Goal: Task Accomplishment & Management: Complete application form

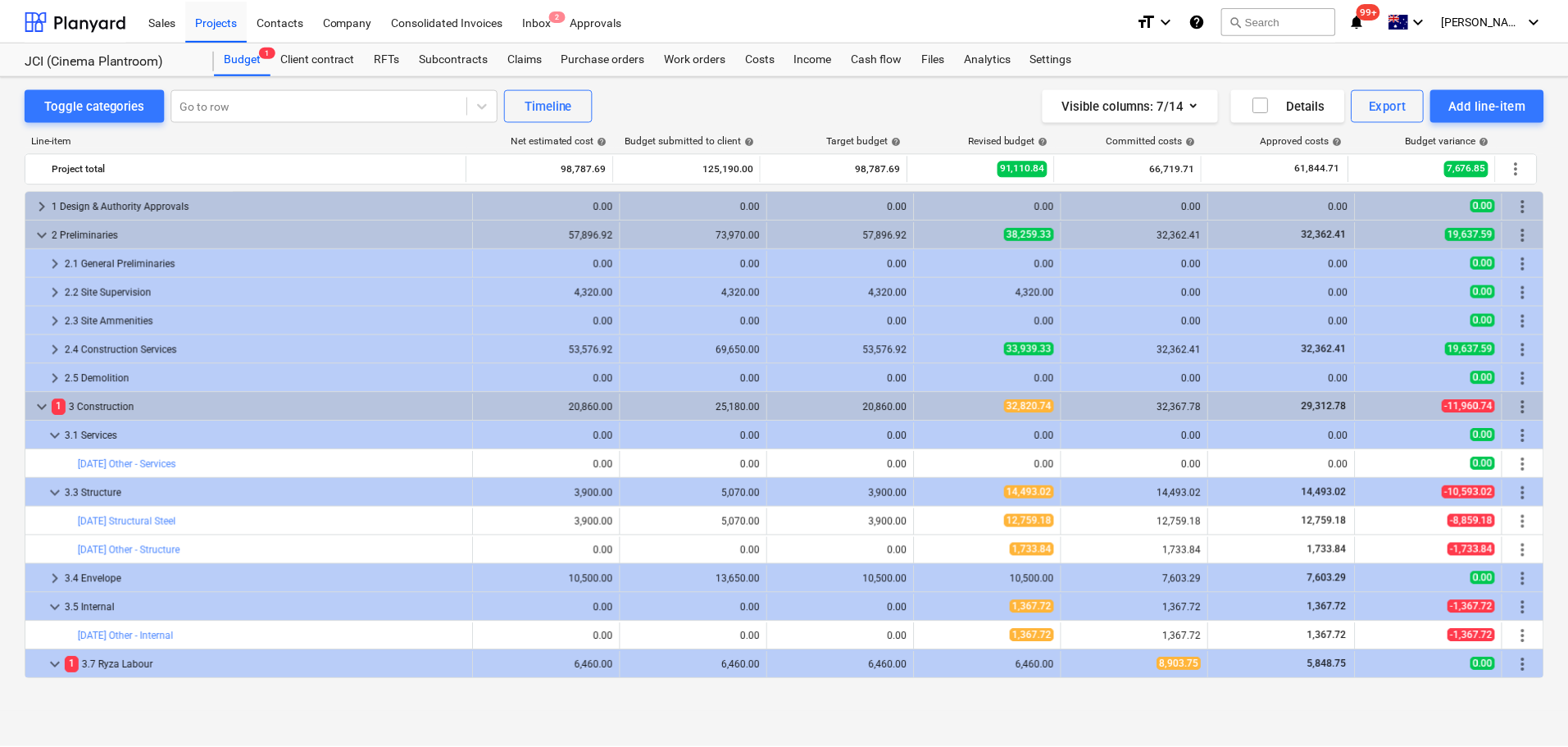
scroll to position [85, 0]
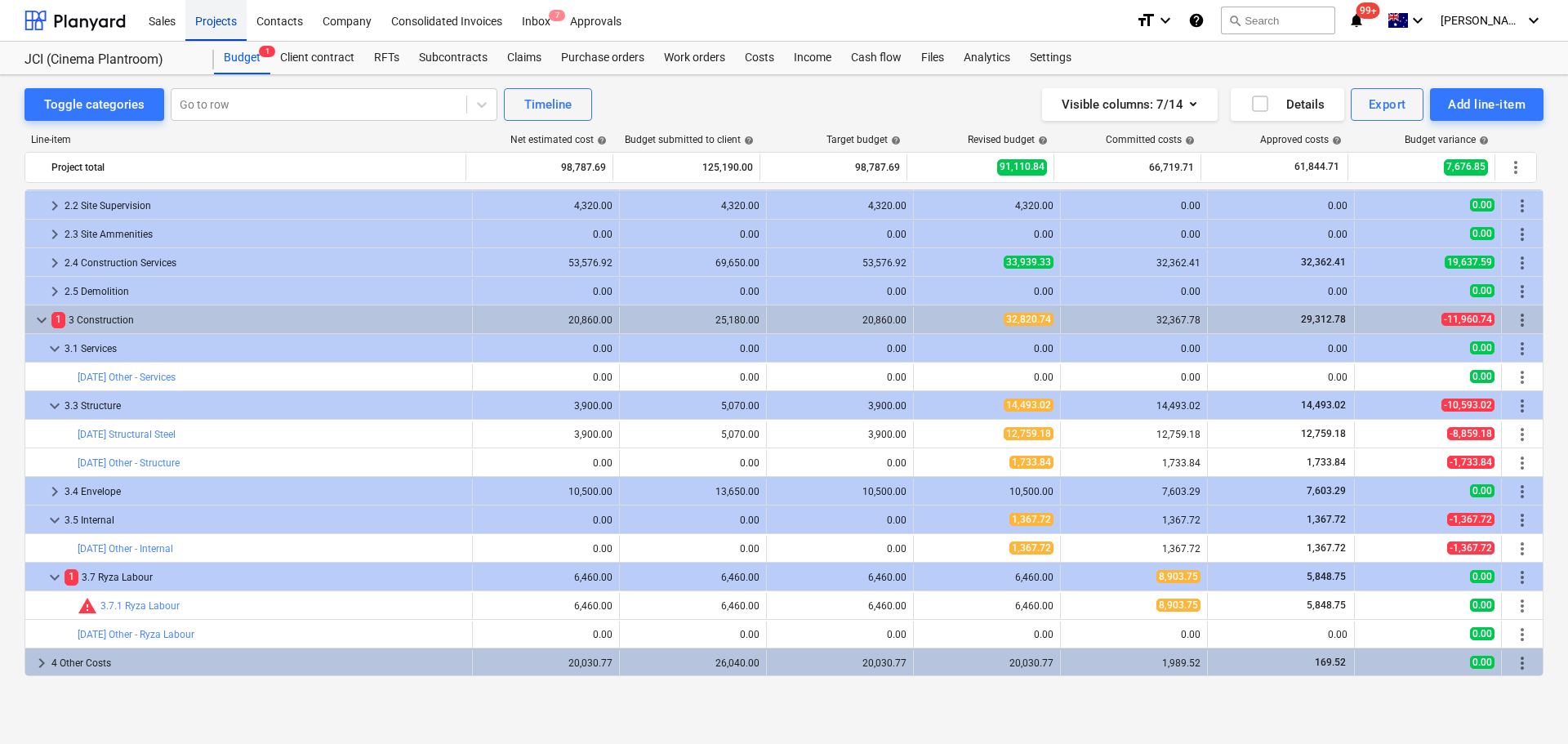
click at [222, 22] on div "Projects" at bounding box center [216, 20] width 61 height 41
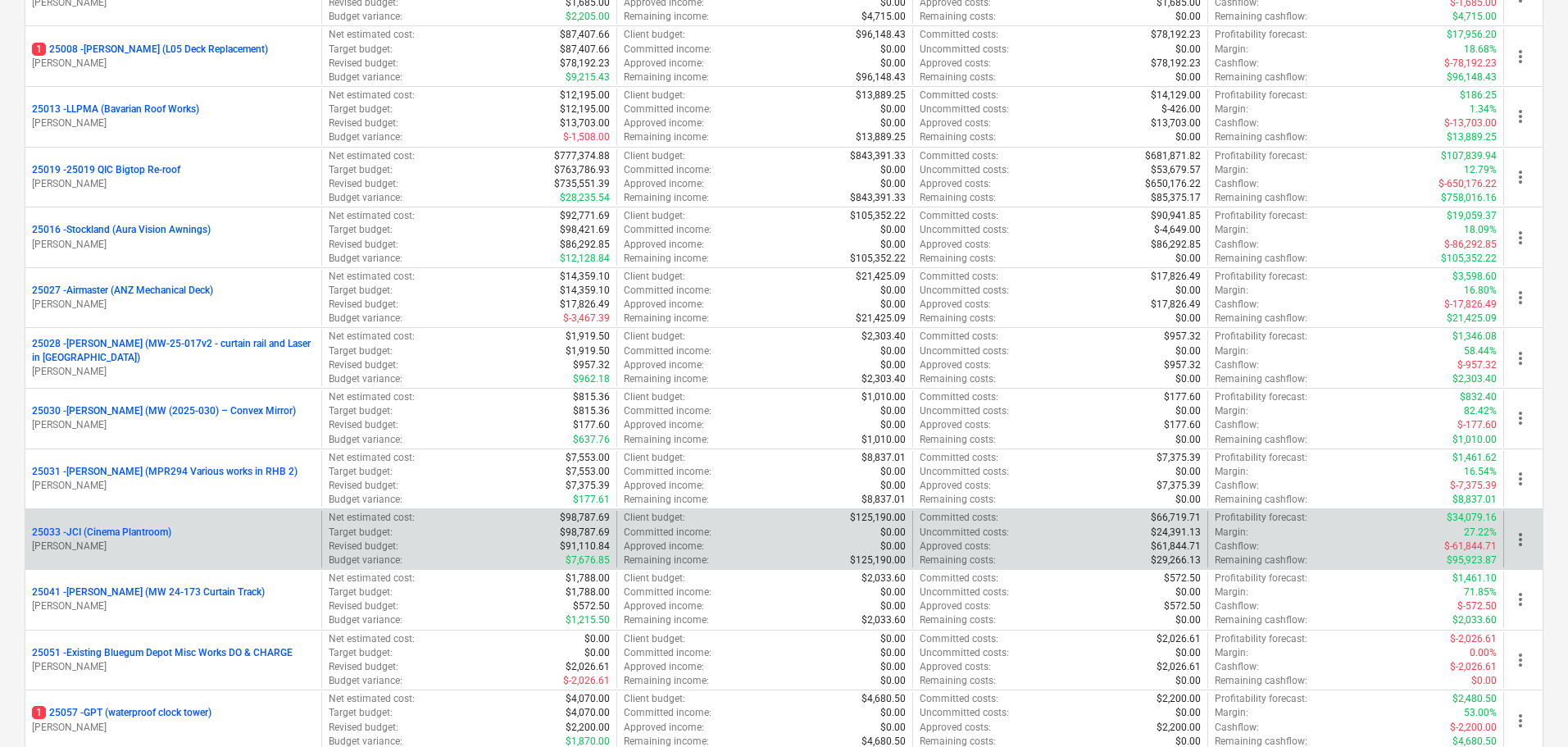
scroll to position [492, 0]
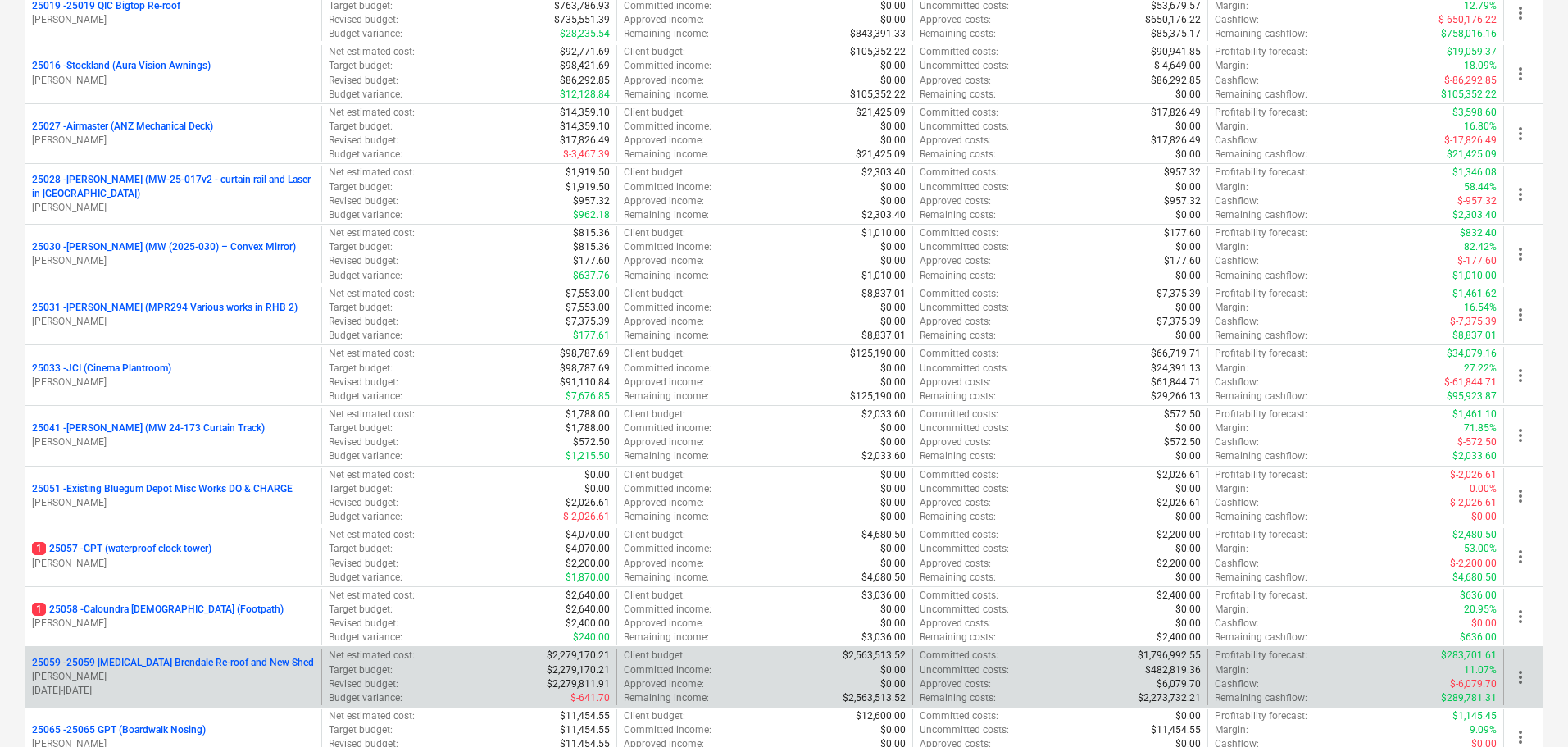
click at [137, 665] on p "25059 - 25059 [MEDICAL_DATA] Brendale Re-roof and New Shed" at bounding box center [172, 663] width 282 height 14
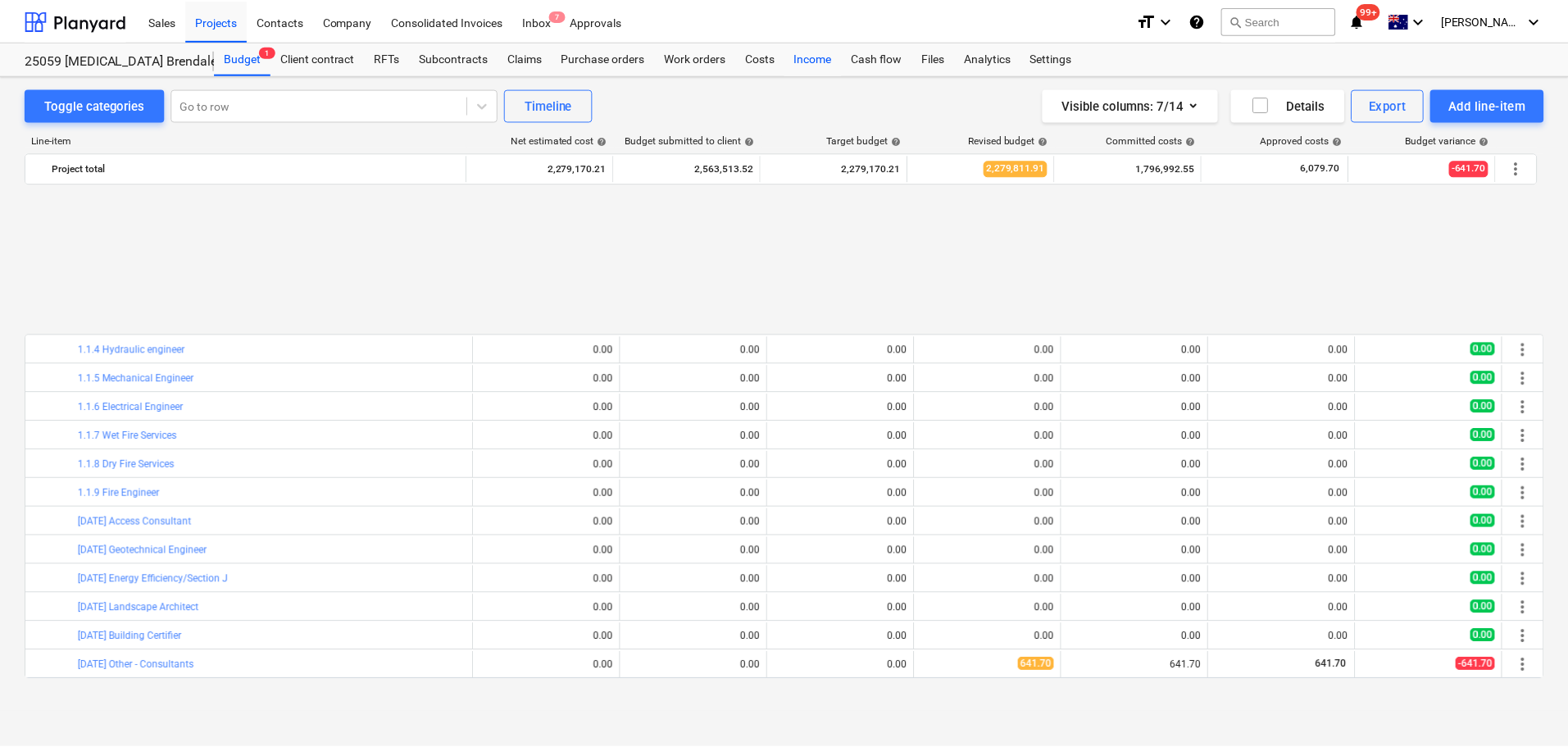
scroll to position [719, 0]
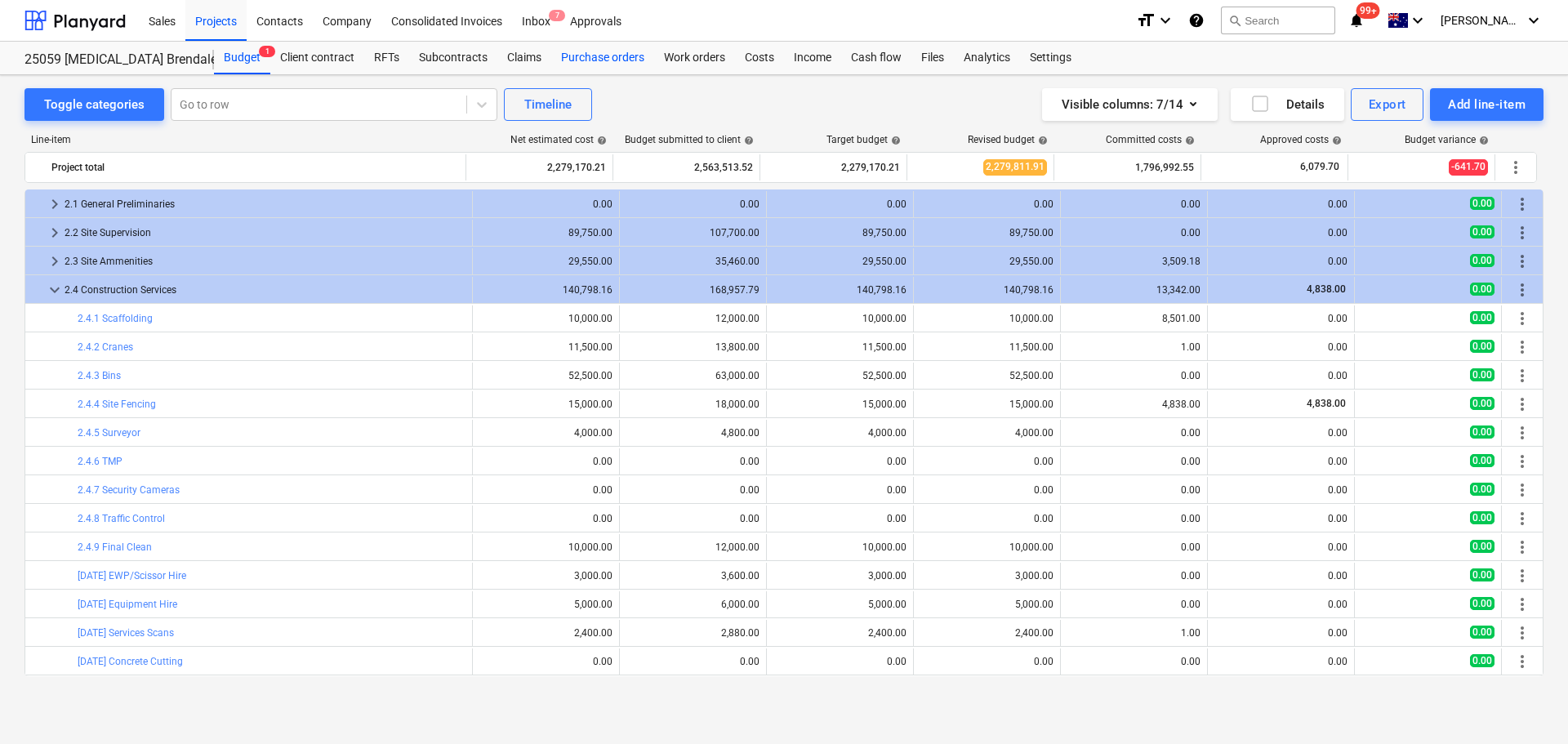
click at [614, 57] on div "Purchase orders" at bounding box center [603, 57] width 103 height 32
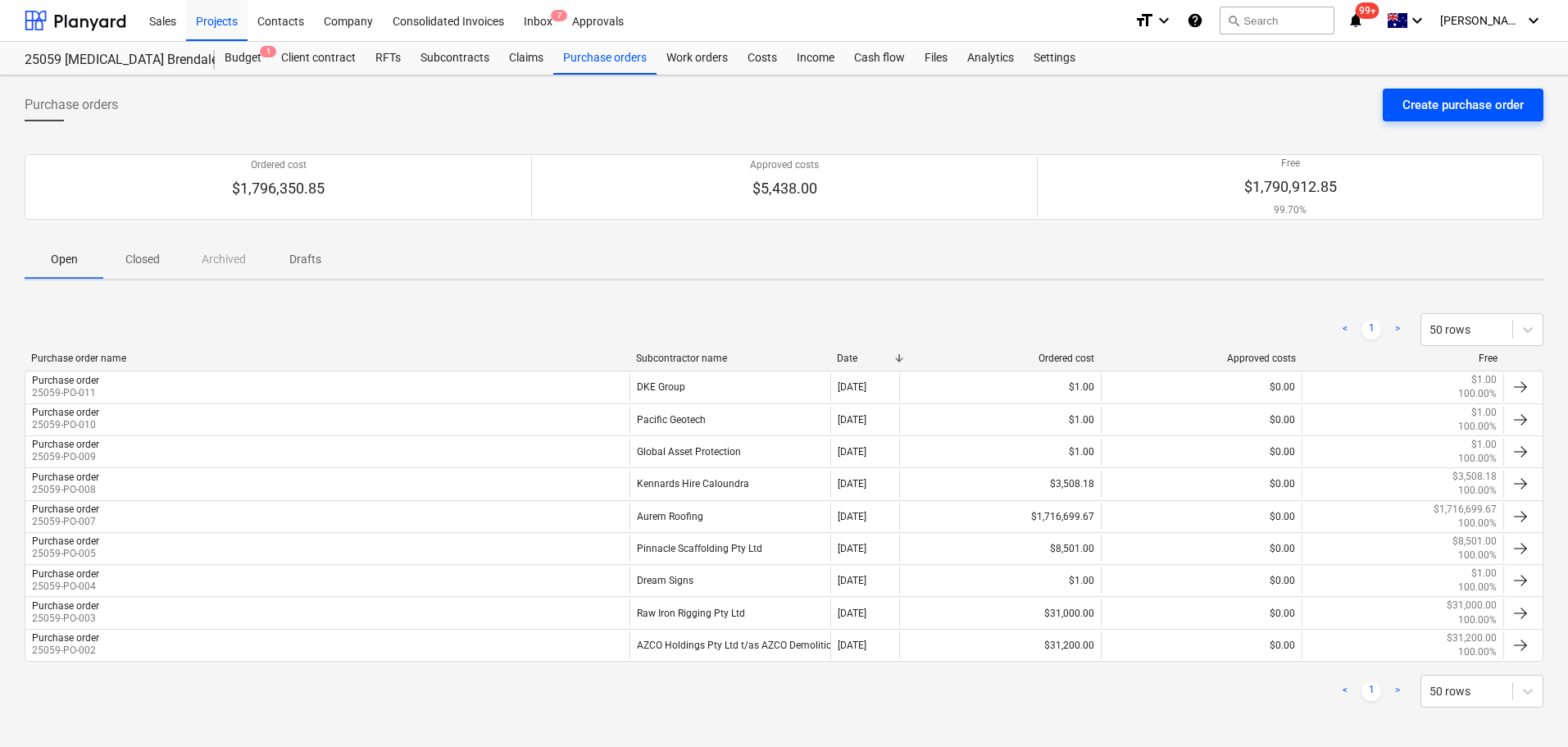
click at [1450, 107] on div "Create purchase order" at bounding box center [1463, 105] width 122 height 22
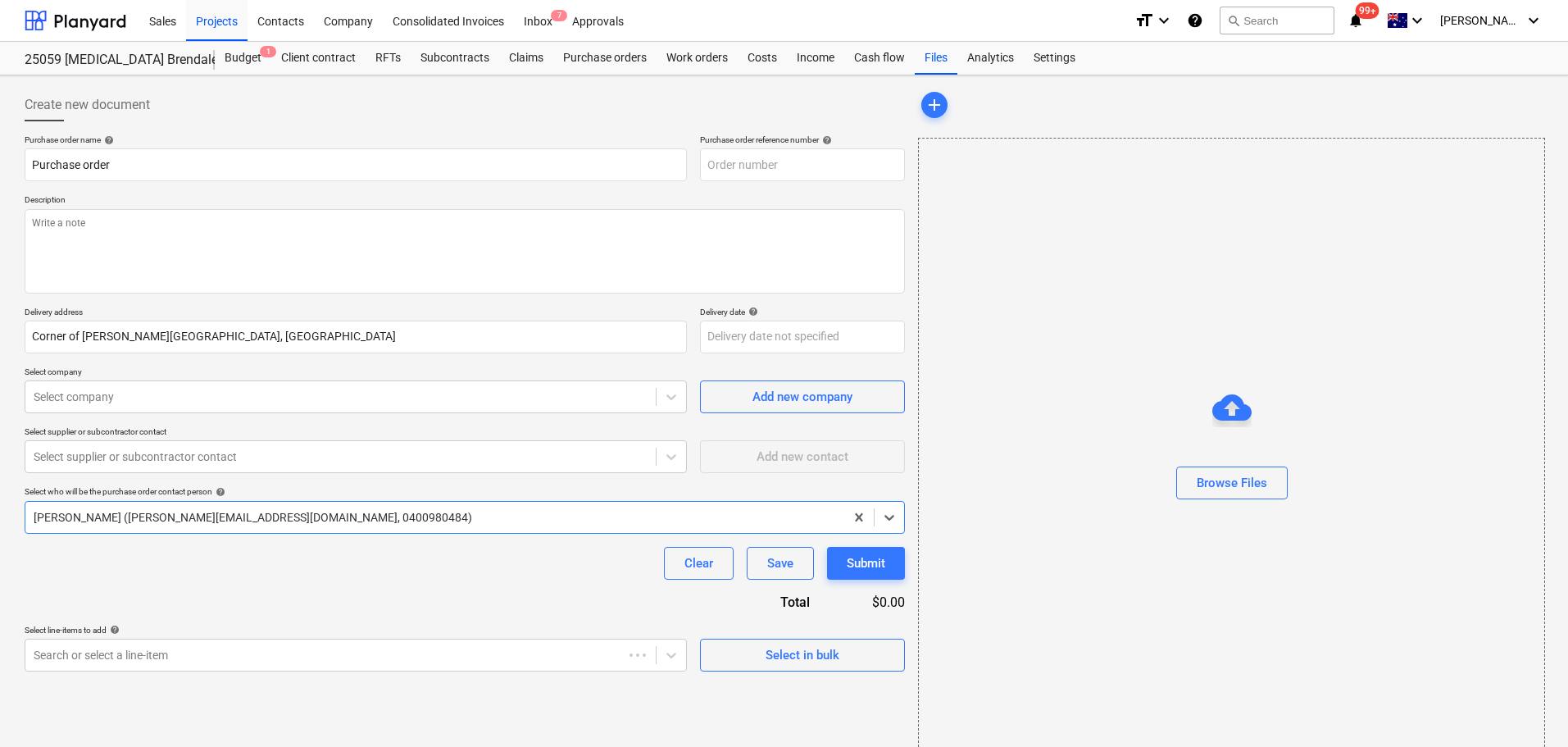
type textarea "x"
type input "25059-PO-012"
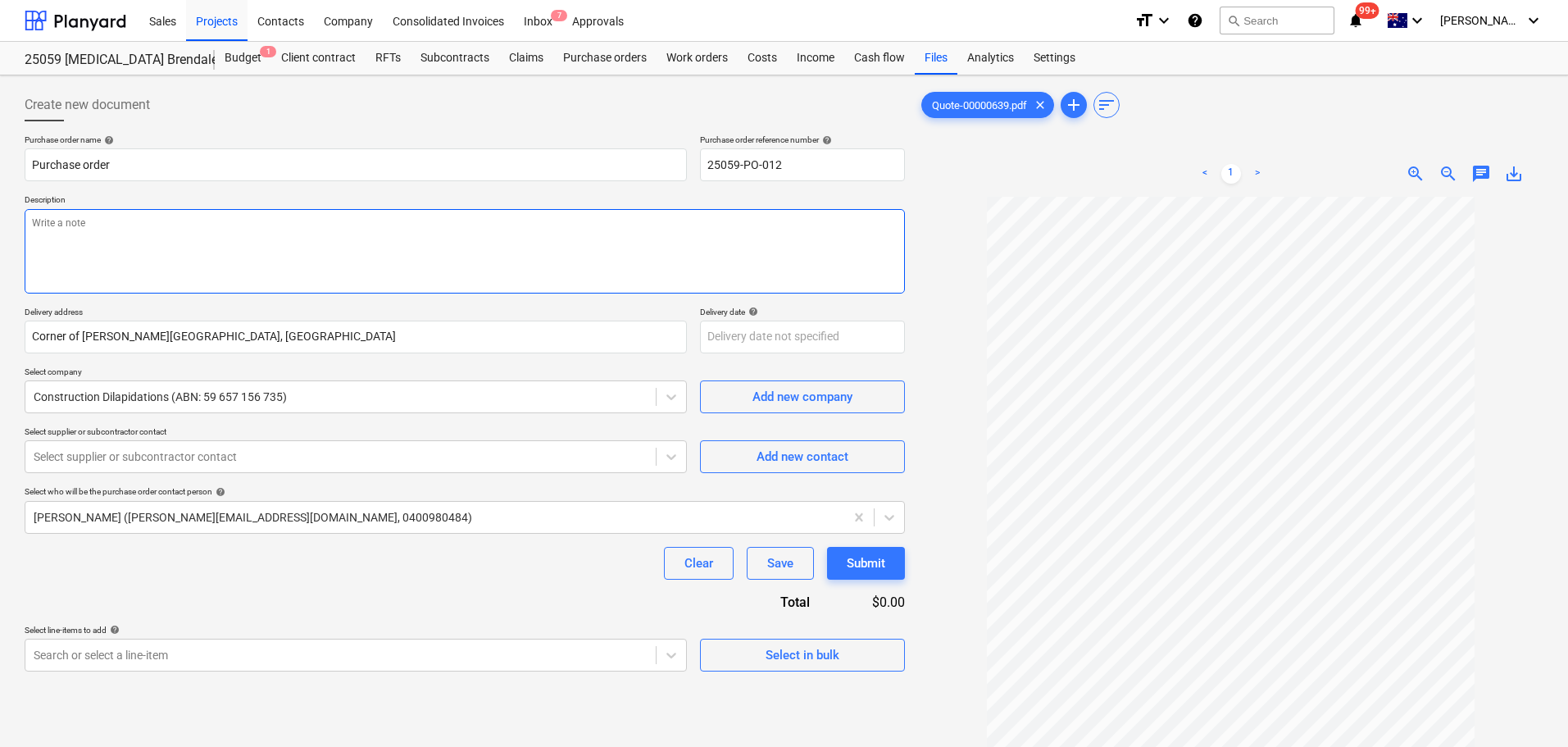
click at [156, 260] on textarea at bounding box center [465, 251] width 881 height 84
type textarea "x"
type textarea "-"
type textarea "x"
type textarea "-"
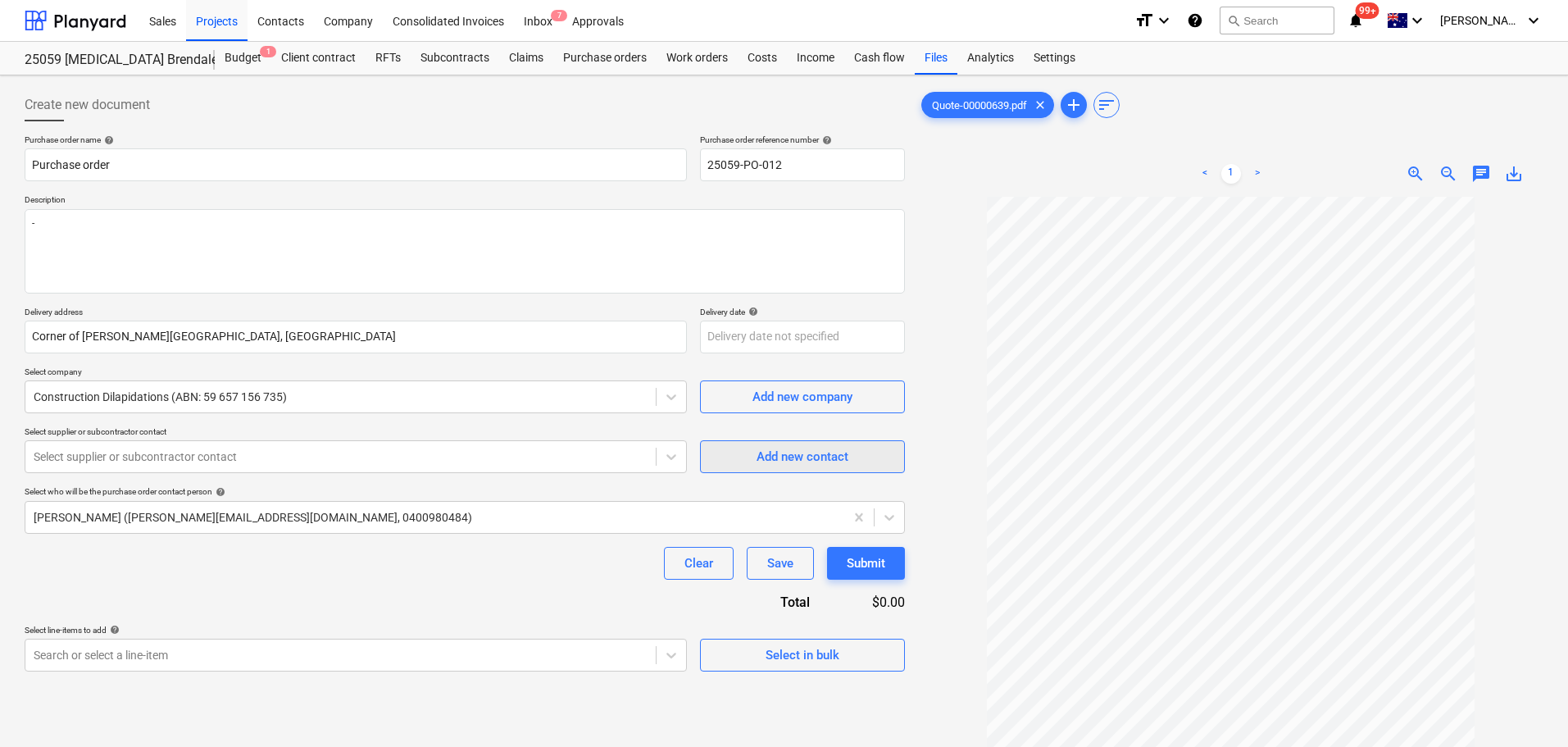
click at [822, 453] on div "Add new contact" at bounding box center [802, 457] width 92 height 22
type textarea "x"
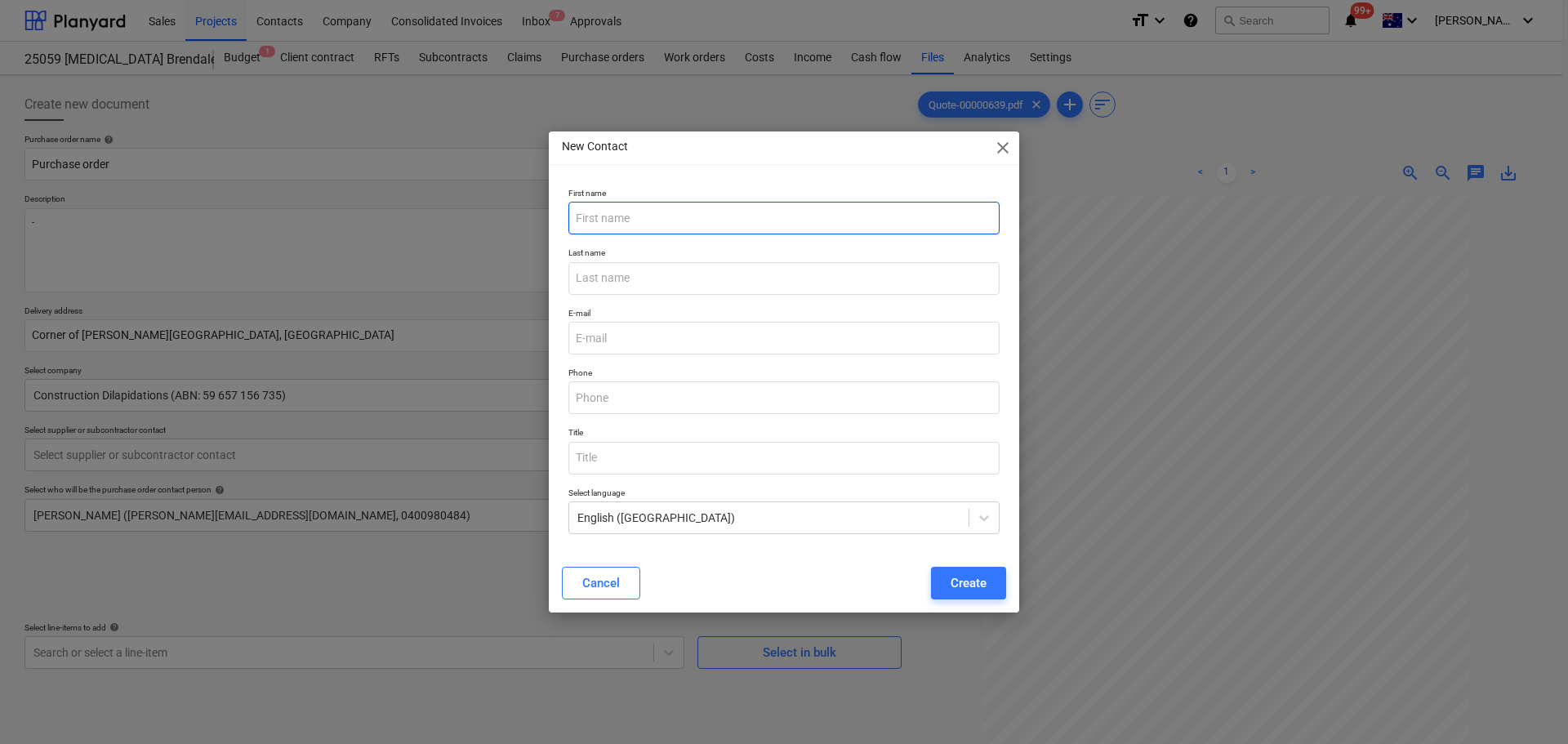
click at [616, 213] on input "text" at bounding box center [784, 217] width 431 height 32
type input "[PERSON_NAME]"
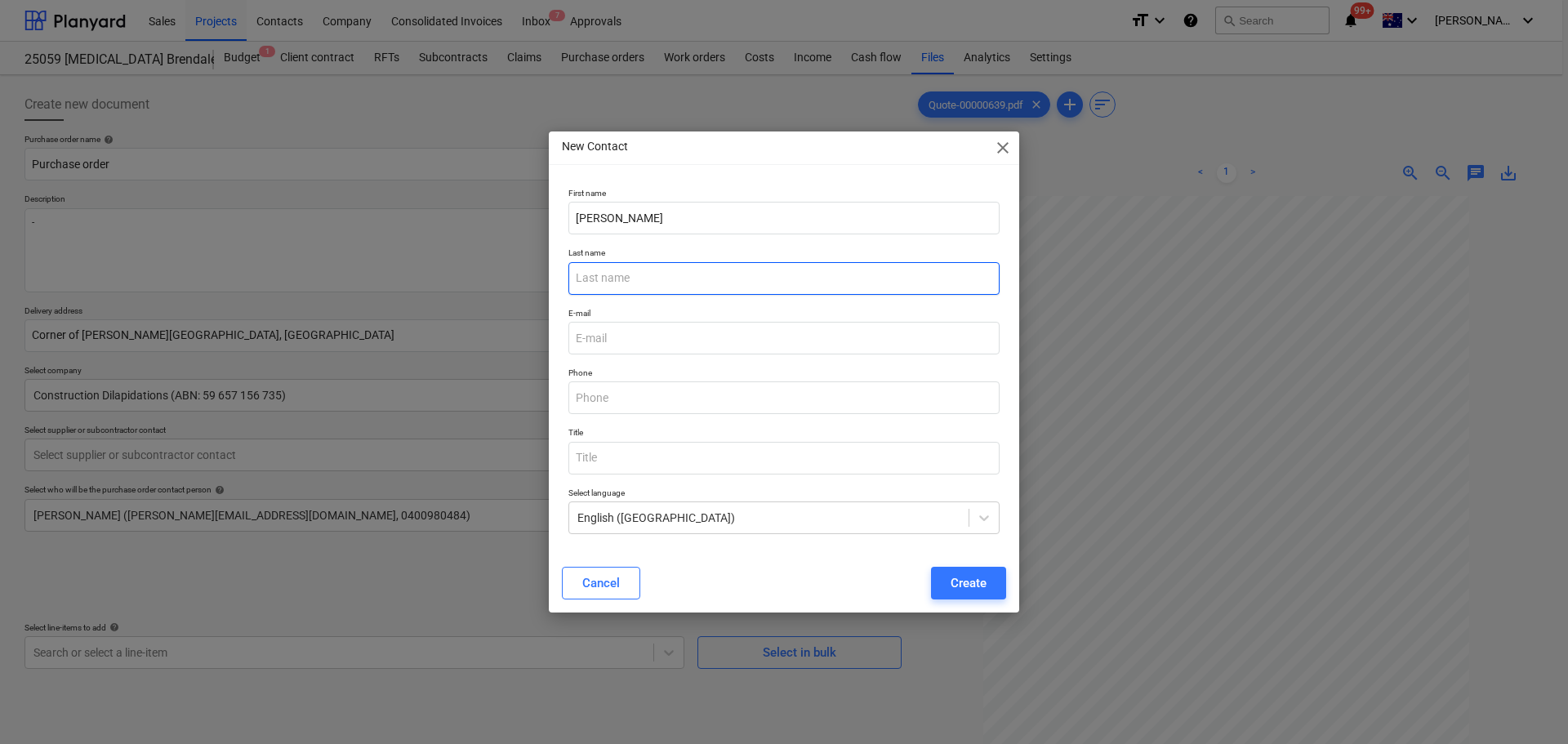
click at [612, 284] on input "text" at bounding box center [784, 278] width 431 height 32
type input "[PERSON_NAME]"
click at [667, 334] on input "email" at bounding box center [784, 338] width 431 height 32
paste input "[EMAIL_ADDRESS][DOMAIN_NAME]"
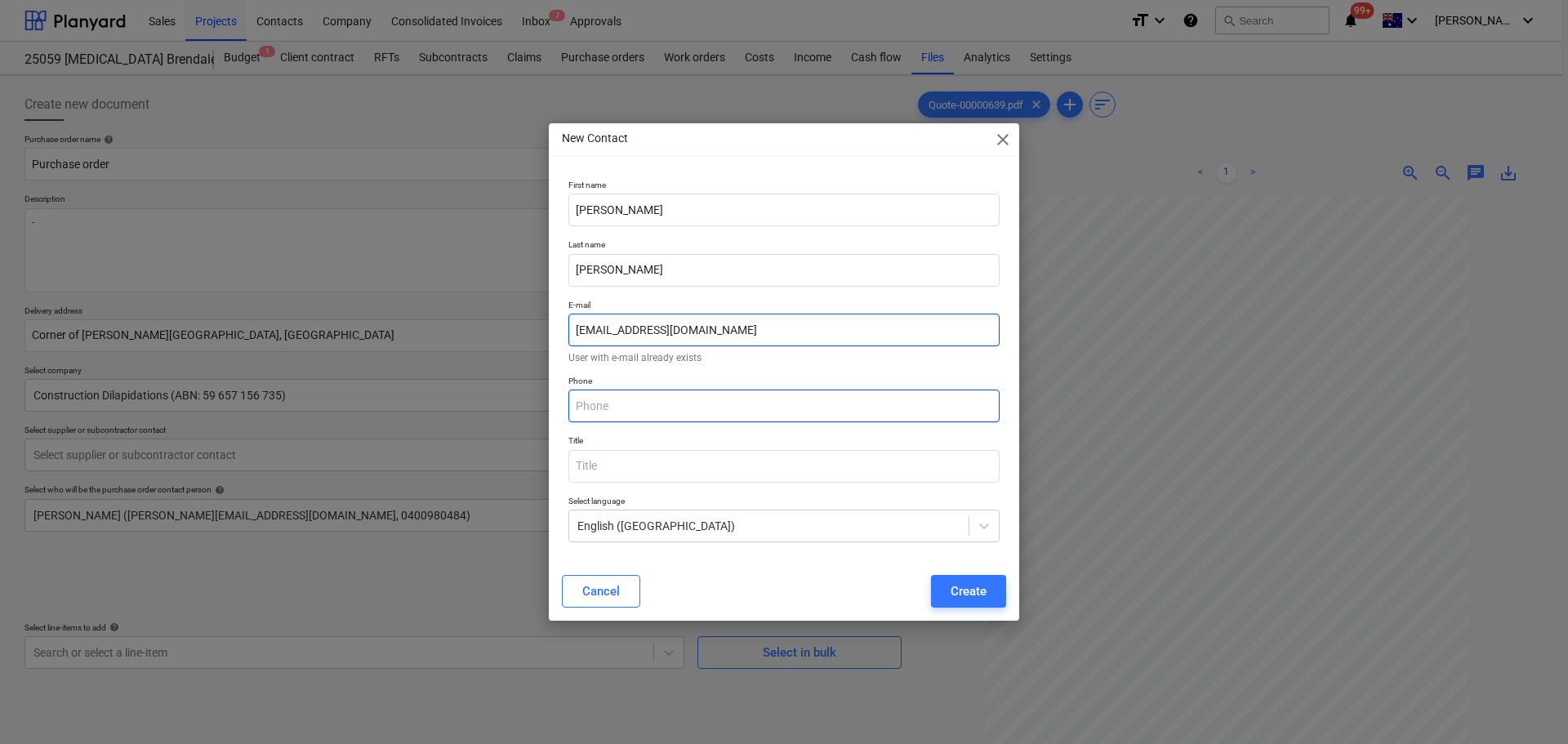
type input "[EMAIL_ADDRESS][DOMAIN_NAME]"
click at [643, 404] on input "text" at bounding box center [784, 406] width 431 height 32
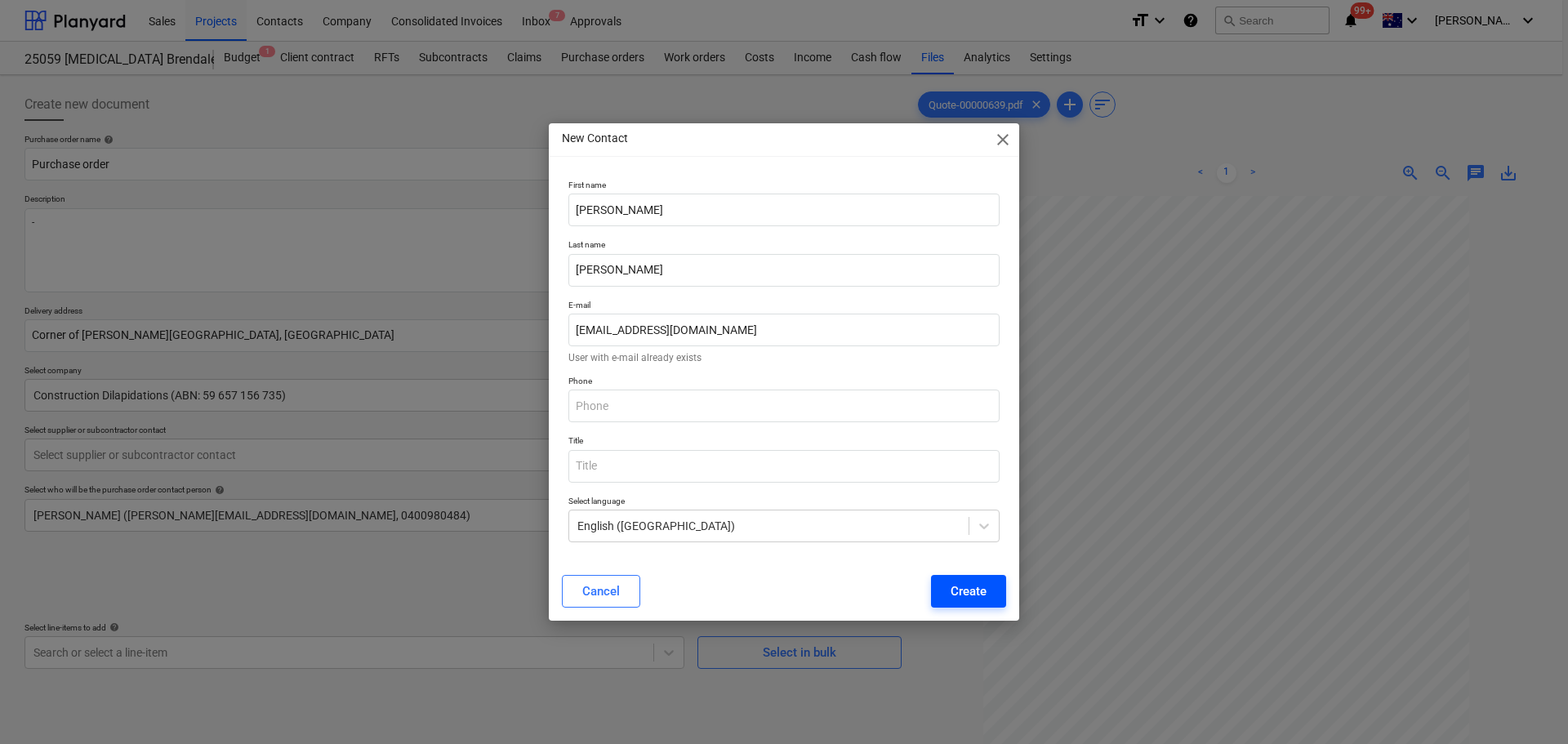
click at [995, 604] on button "Create" at bounding box center [968, 591] width 75 height 32
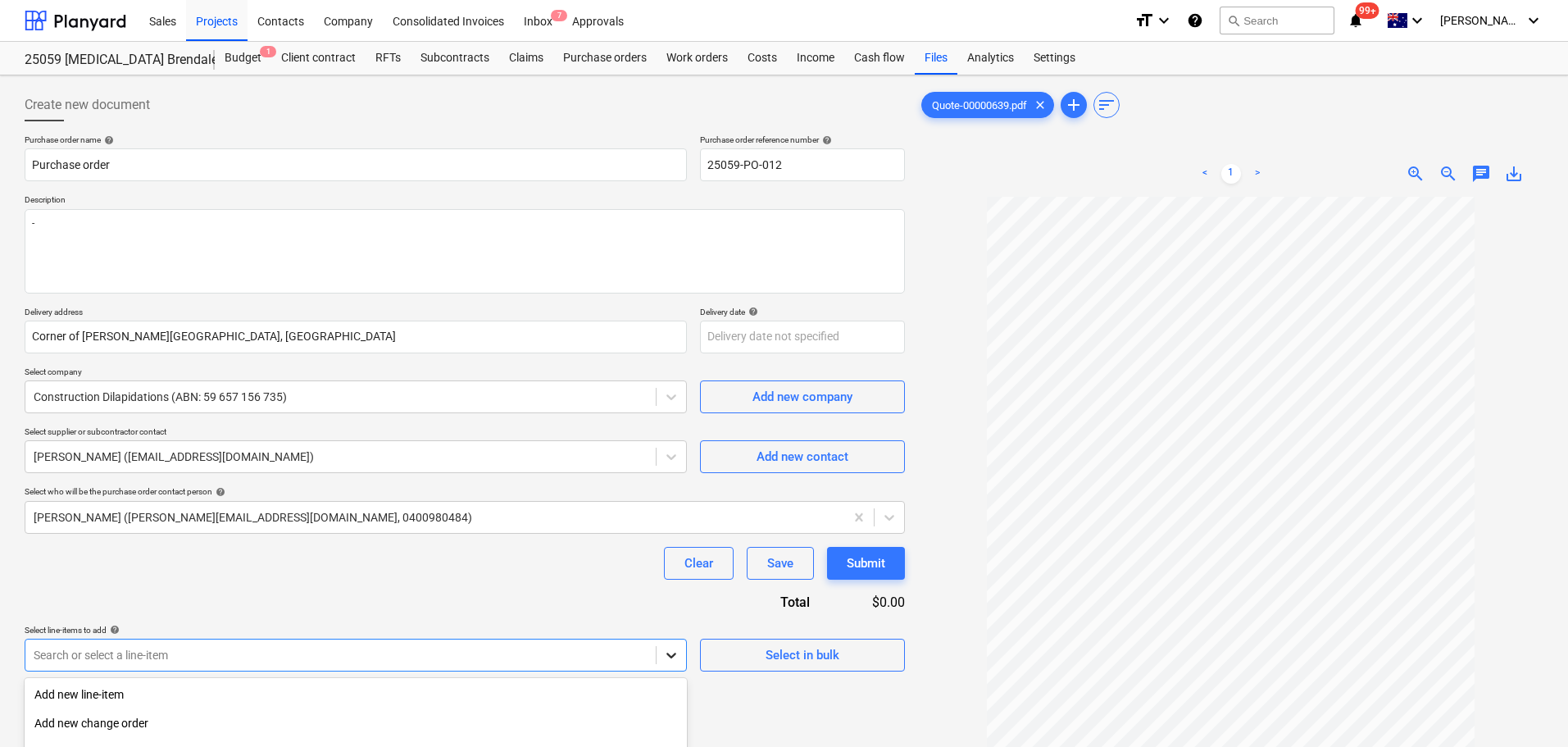
click at [672, 653] on body "Sales Projects Contacts Company Consolidated Invoices Inbox 7 Approvals format_…" at bounding box center [784, 373] width 1568 height 747
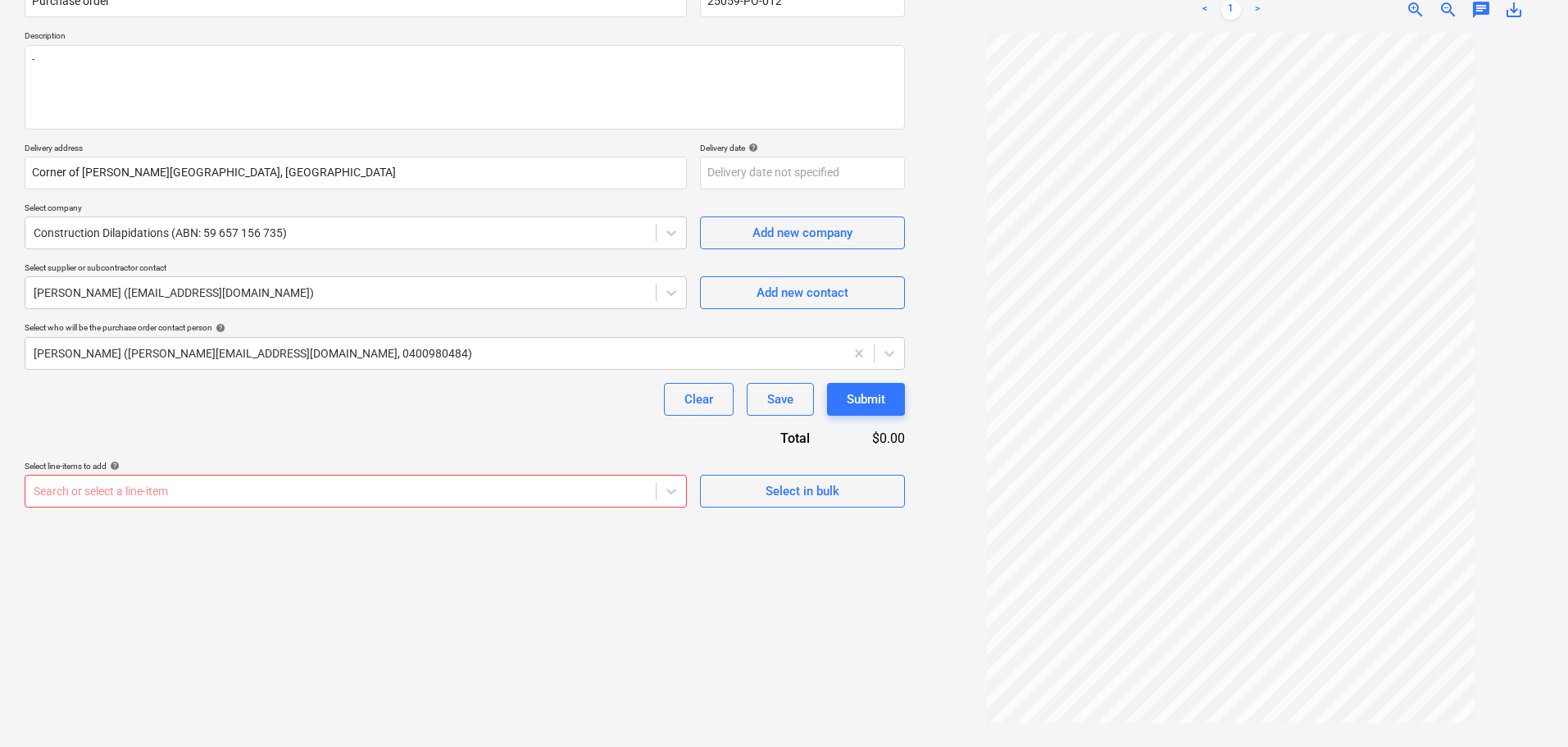
scroll to position [164, 0]
click at [679, 495] on div "Create new document Purchase order name help Purchase order Purchase order refe…" at bounding box center [465, 330] width 894 height 823
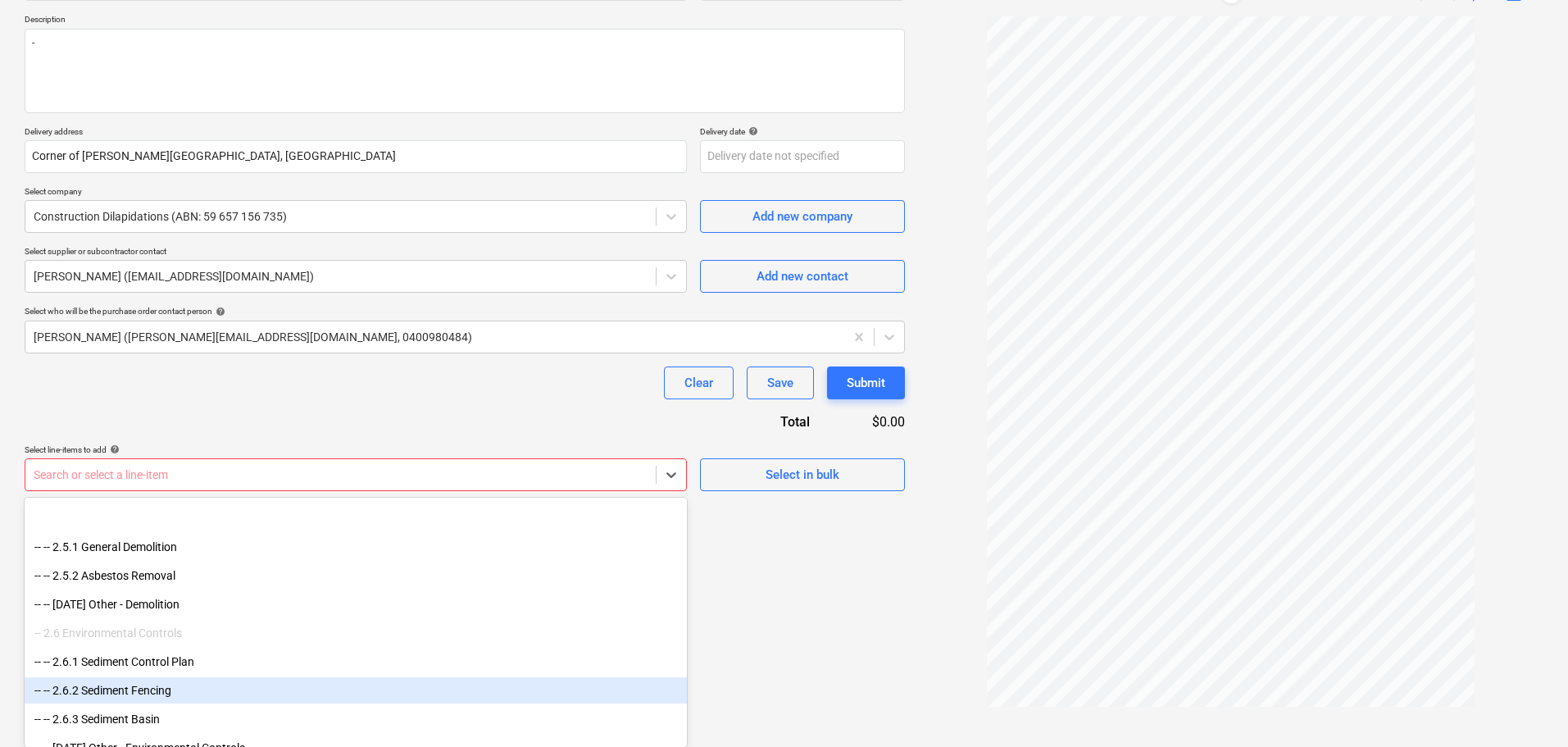
scroll to position [1886, 0]
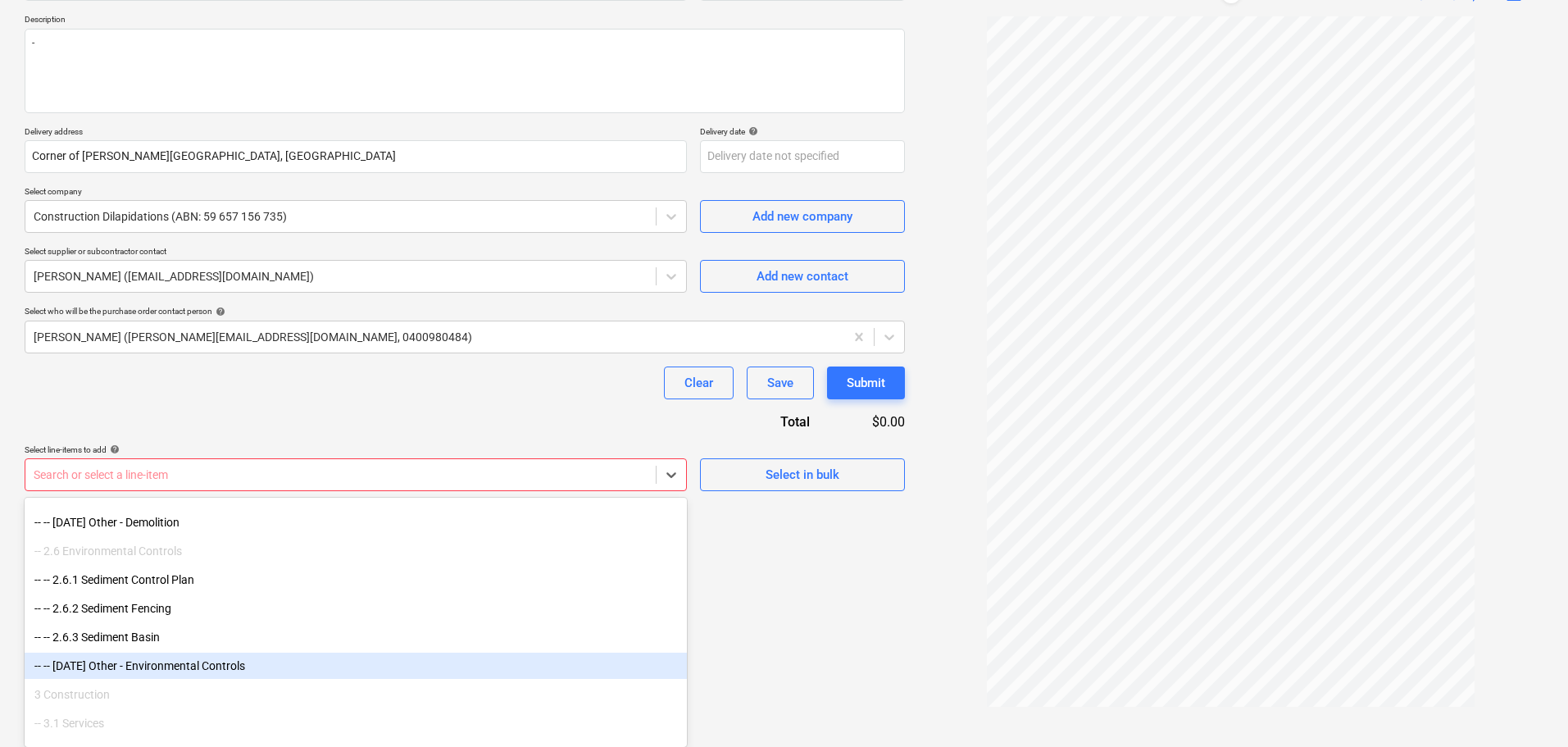
click at [244, 662] on div "-- -- [DATE] Other - Environmental Controls" at bounding box center [356, 666] width 662 height 27
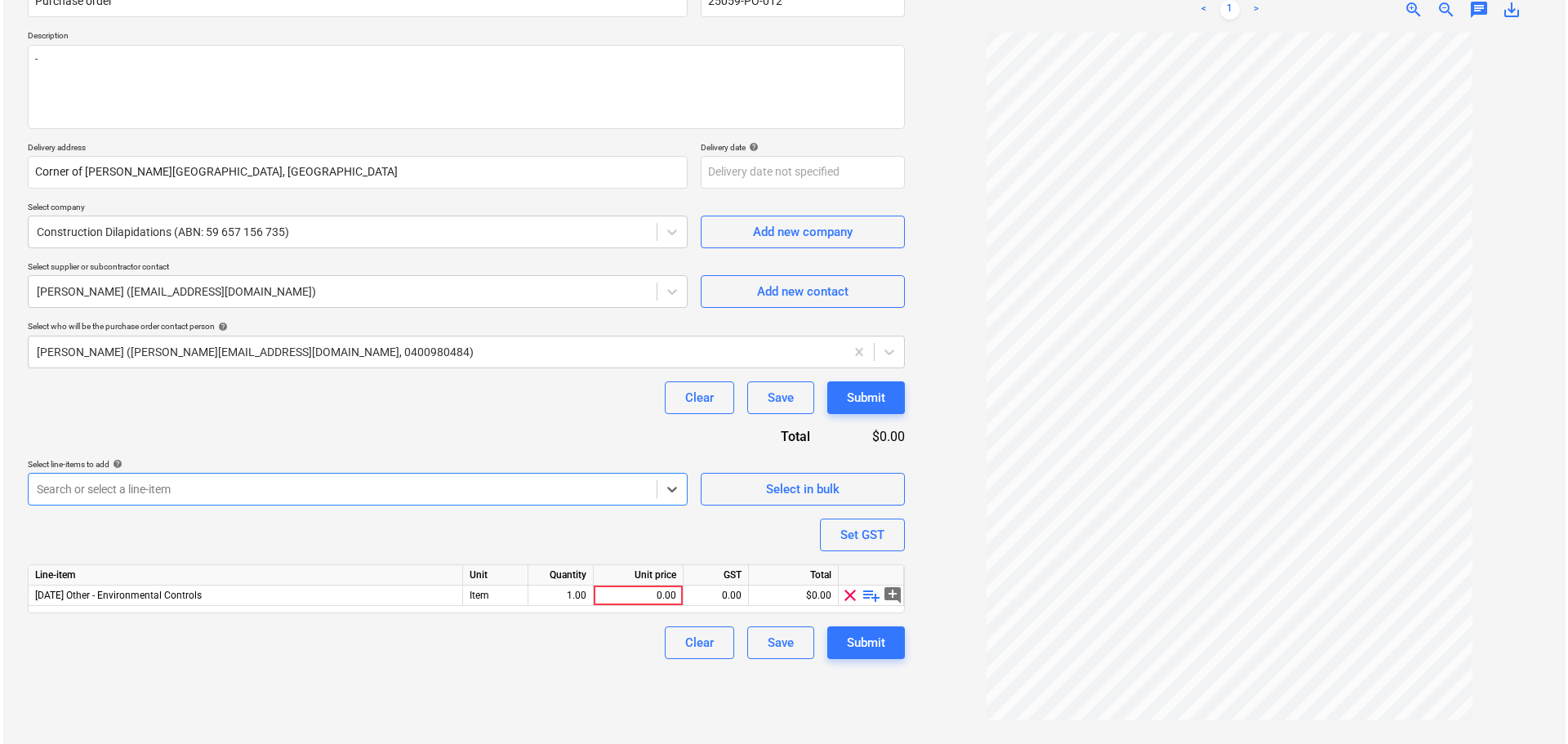
scroll to position [163, 0]
click at [862, 596] on span "playlist_add" at bounding box center [868, 596] width 20 height 20
type textarea "x"
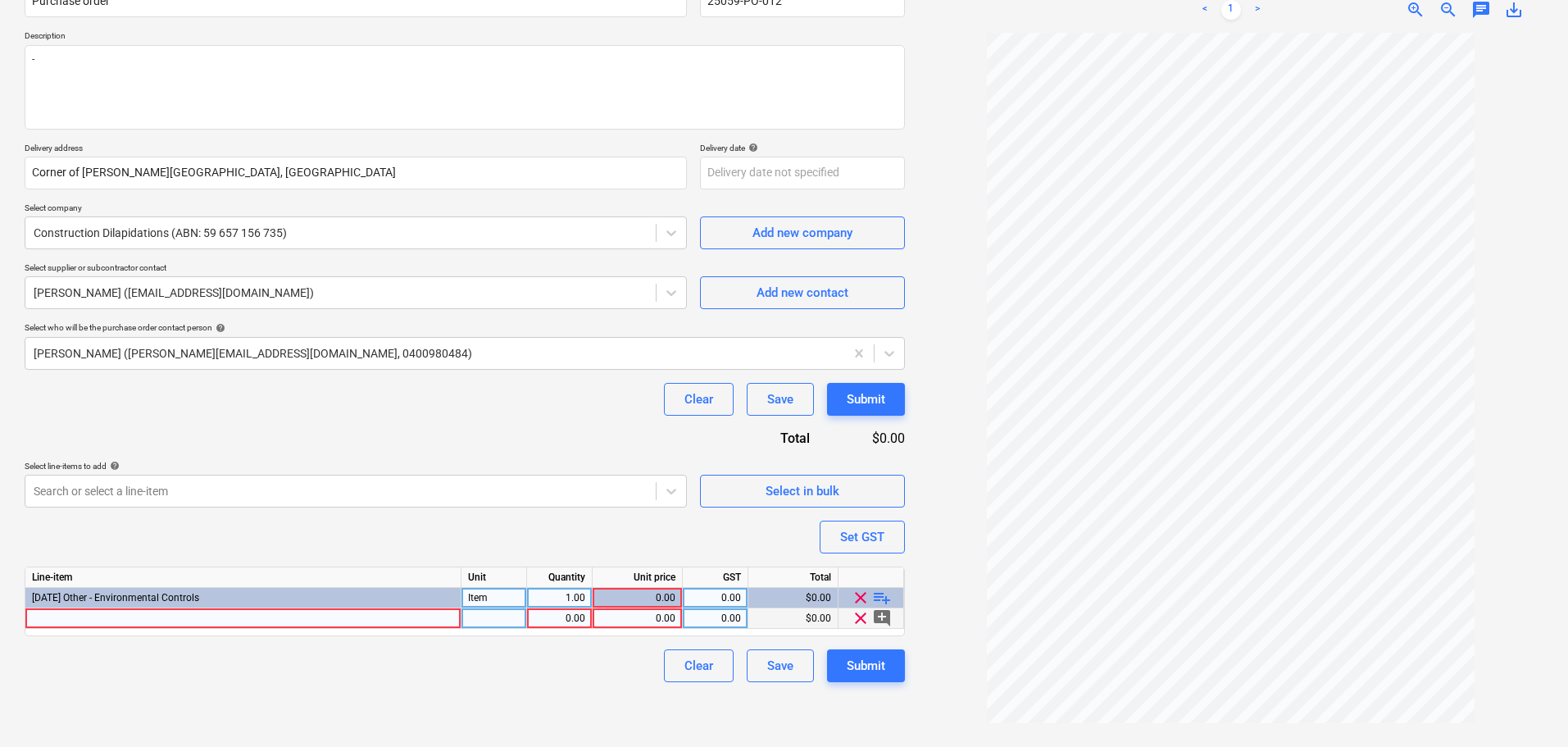
click at [252, 625] on div at bounding box center [244, 619] width 436 height 21
type input "Dilapidation Report"
type textarea "x"
click at [495, 625] on div at bounding box center [494, 619] width 66 height 21
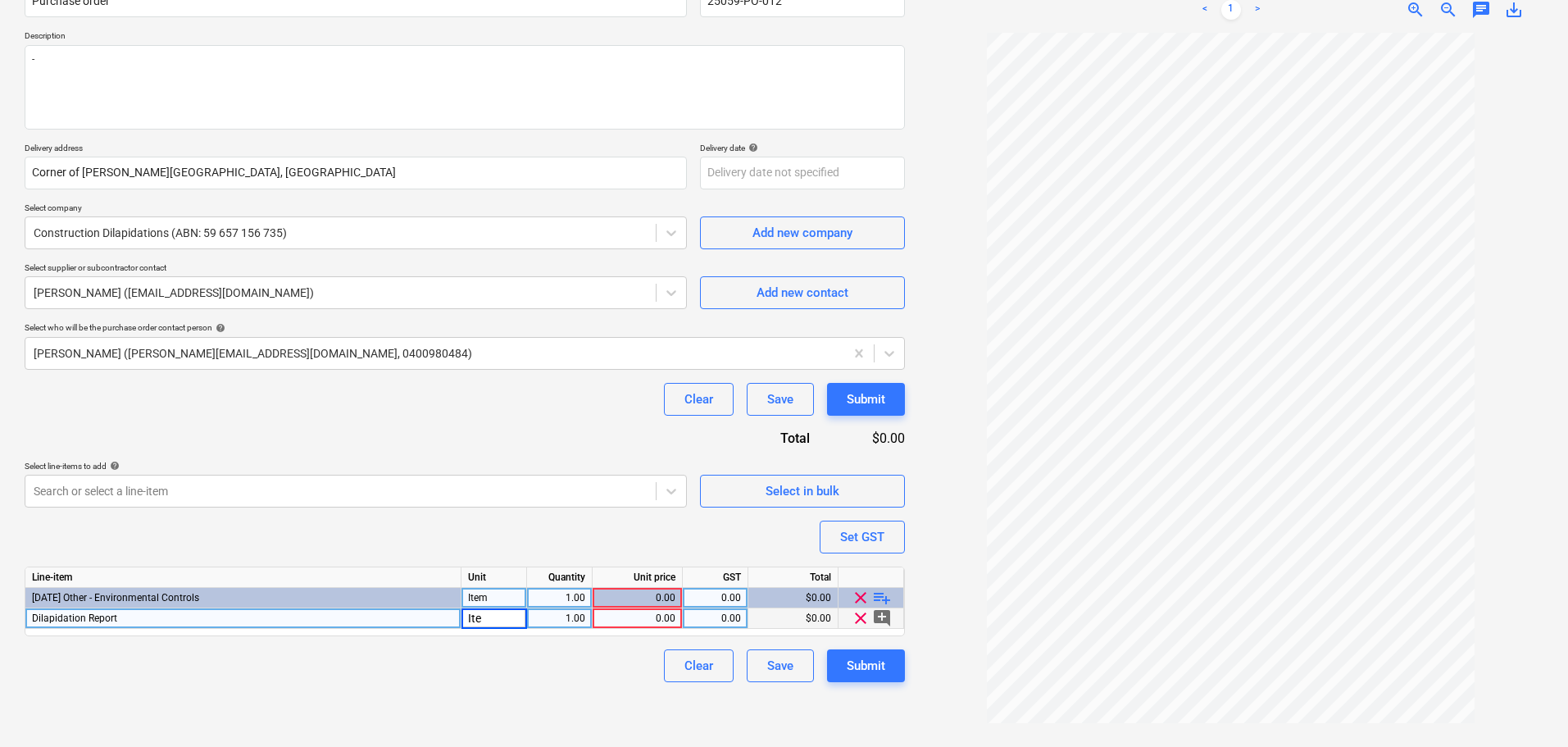
type input "Item"
type textarea "x"
click at [633, 616] on div "0.00" at bounding box center [638, 619] width 77 height 21
type input "2075.75"
type textarea "x"
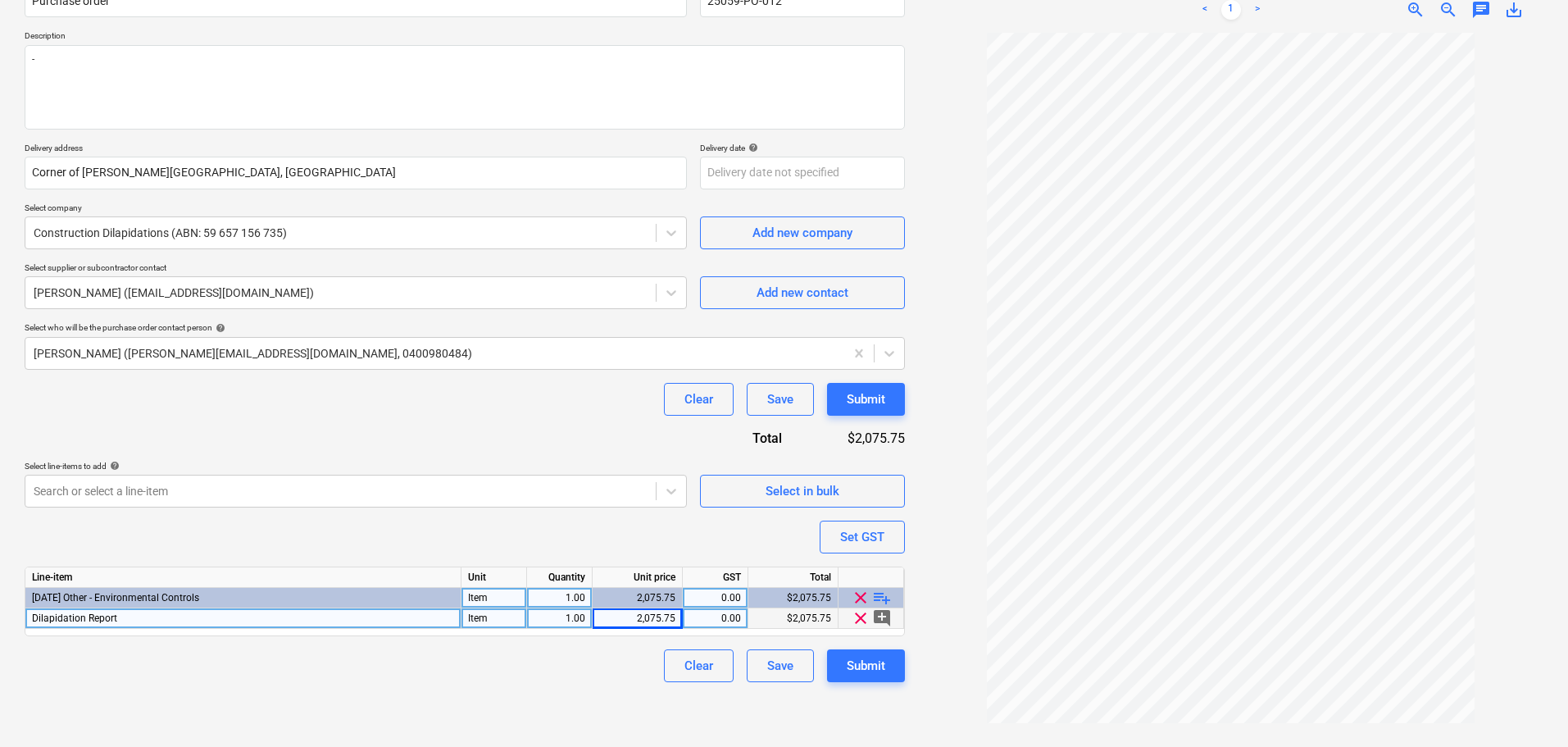
click at [728, 624] on div "0.00" at bounding box center [715, 619] width 52 height 21
type input "10"
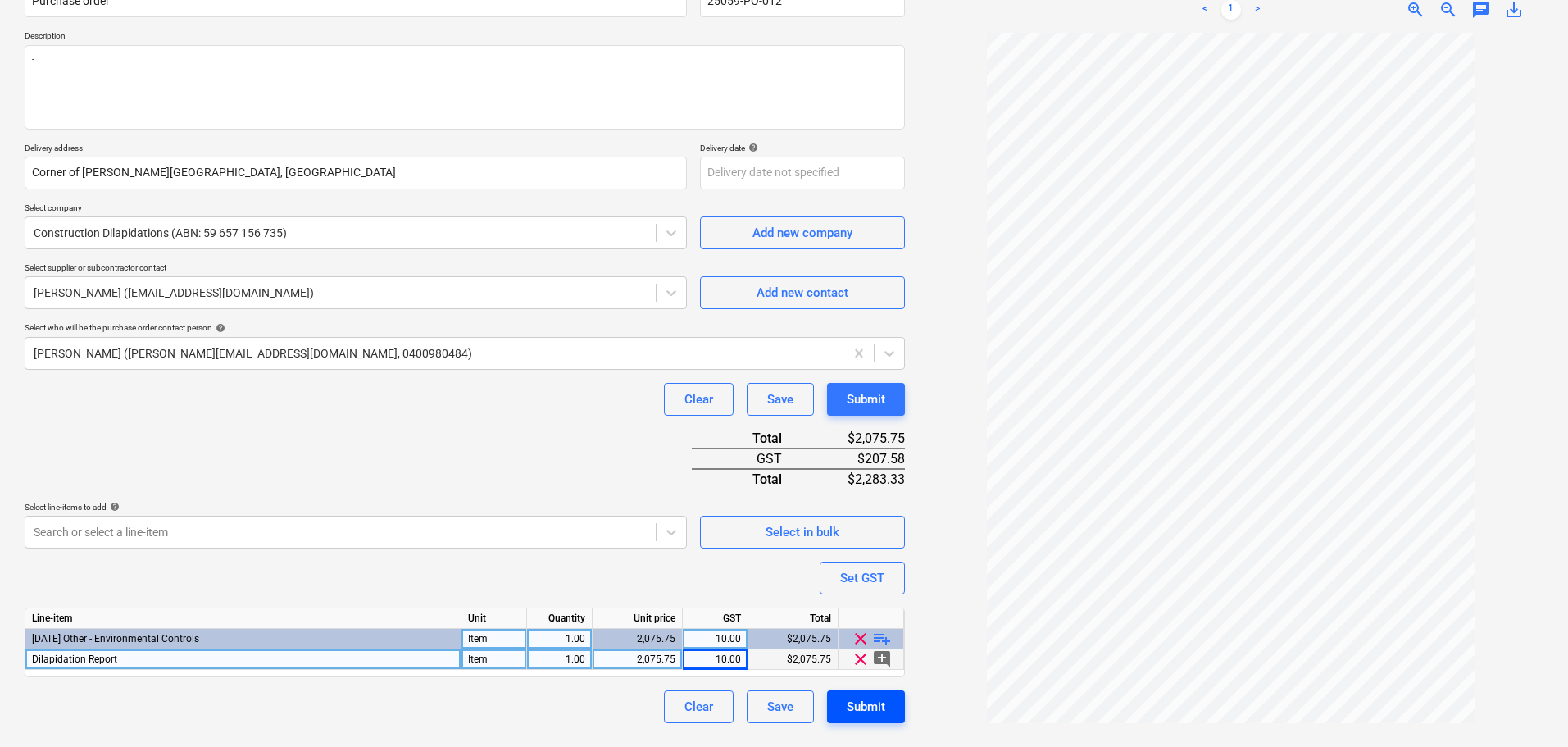
click at [863, 670] on div "Purchase order name help Purchase order Purchase order reference number help 25…" at bounding box center [465, 347] width 881 height 753
click at [854, 709] on div "Submit" at bounding box center [866, 707] width 38 height 22
type textarea "x"
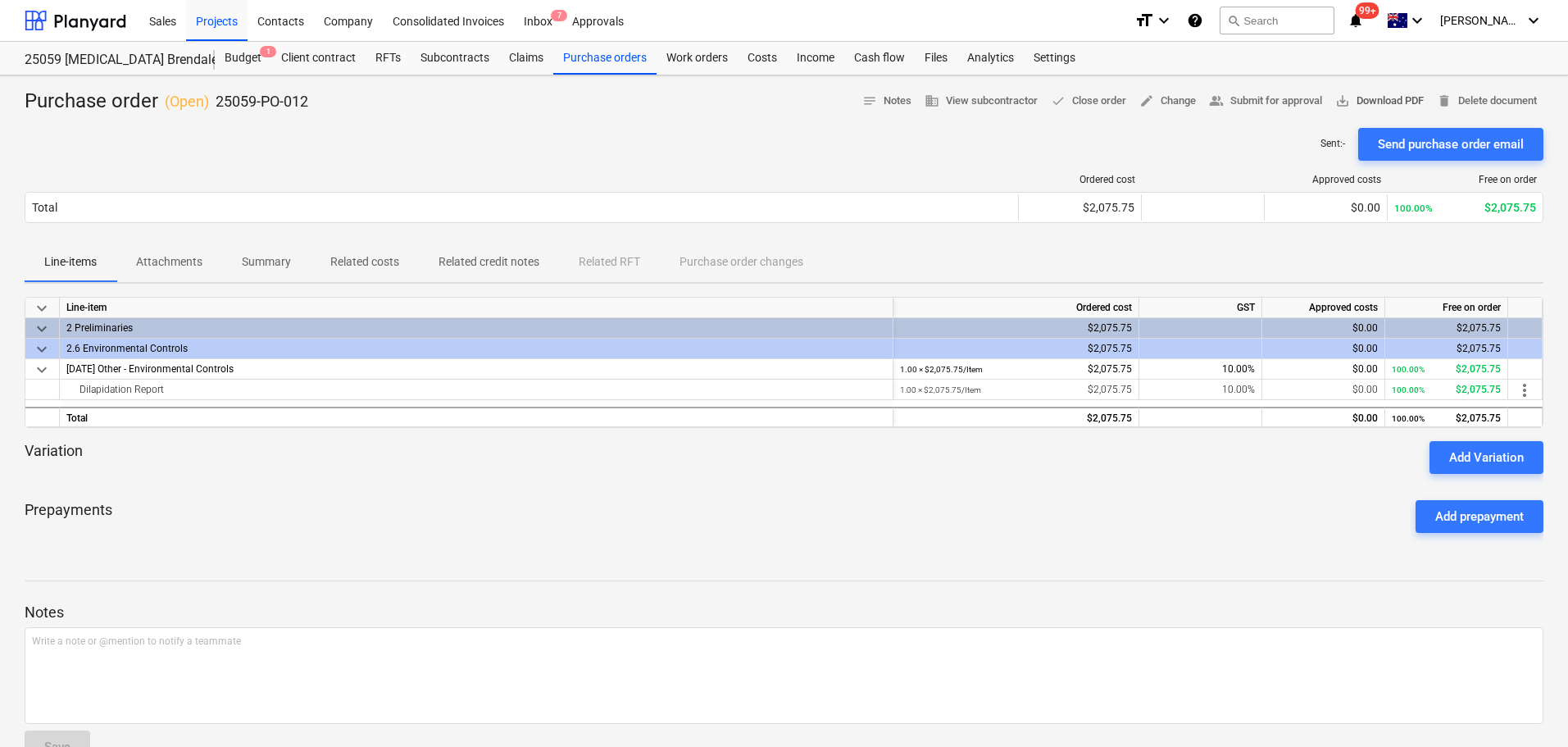
click at [1369, 98] on span "save_alt Download PDF" at bounding box center [1380, 101] width 88 height 19
